Goal: Task Accomplishment & Management: Use online tool/utility

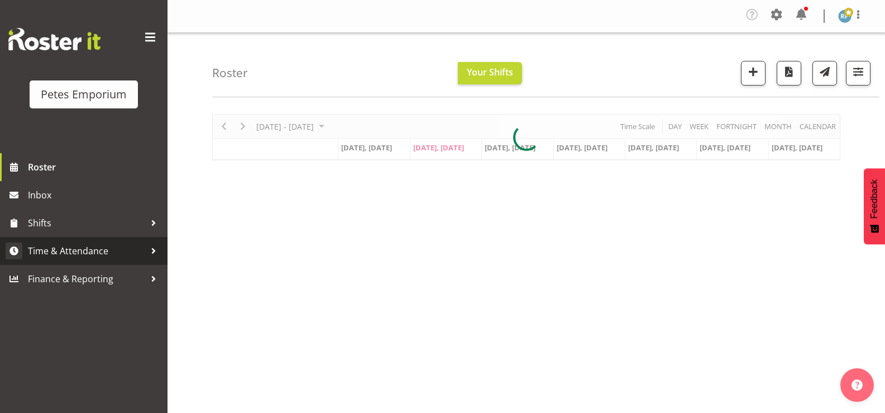
click at [98, 253] on span "Time & Attendance" at bounding box center [86, 250] width 117 height 17
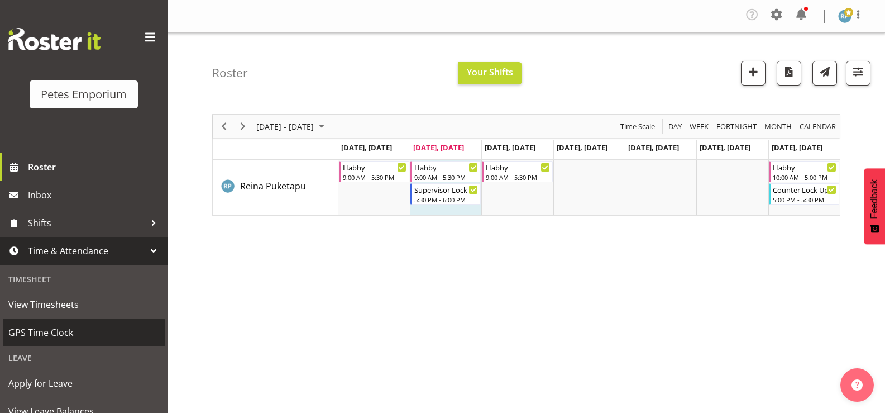
click at [64, 331] on span "GPS Time Clock" at bounding box center [83, 332] width 151 height 17
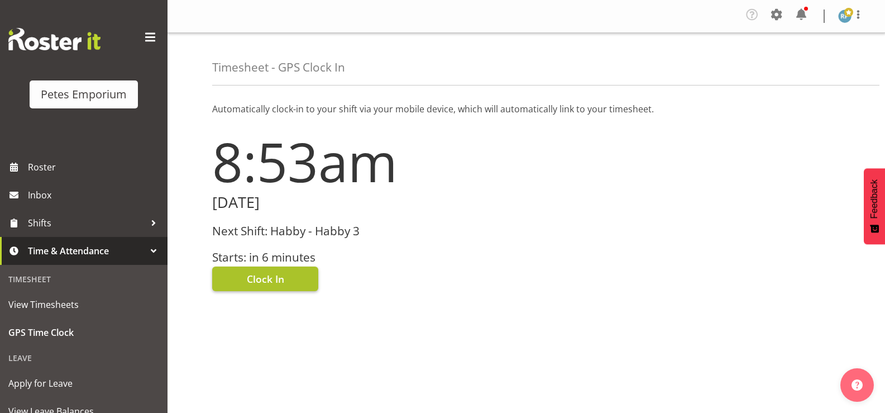
click at [284, 281] on span "Clock In" at bounding box center [265, 279] width 37 height 15
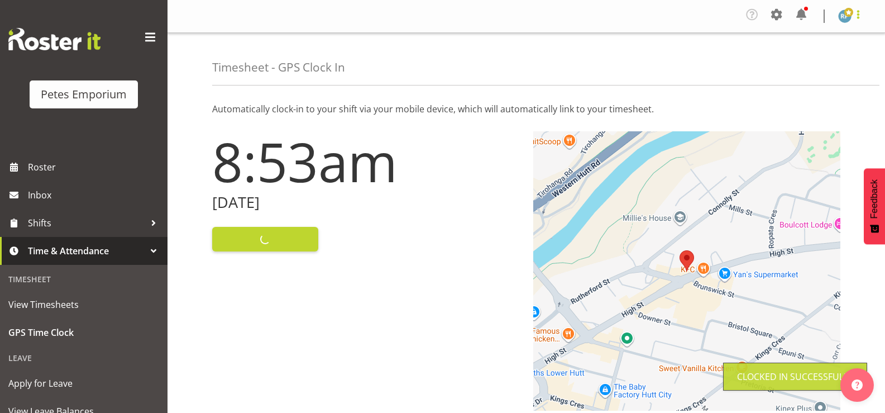
click at [863, 17] on span at bounding box center [858, 14] width 13 height 13
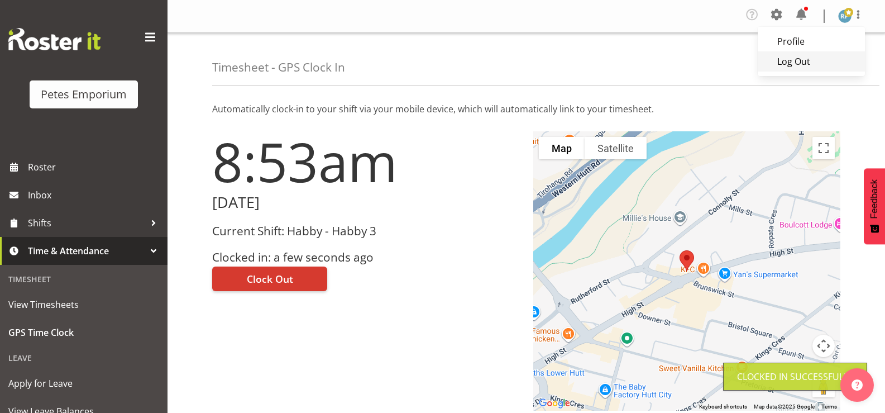
click at [813, 64] on link "Log Out" at bounding box center [811, 61] width 107 height 20
